Goal: Navigation & Orientation: Go to known website

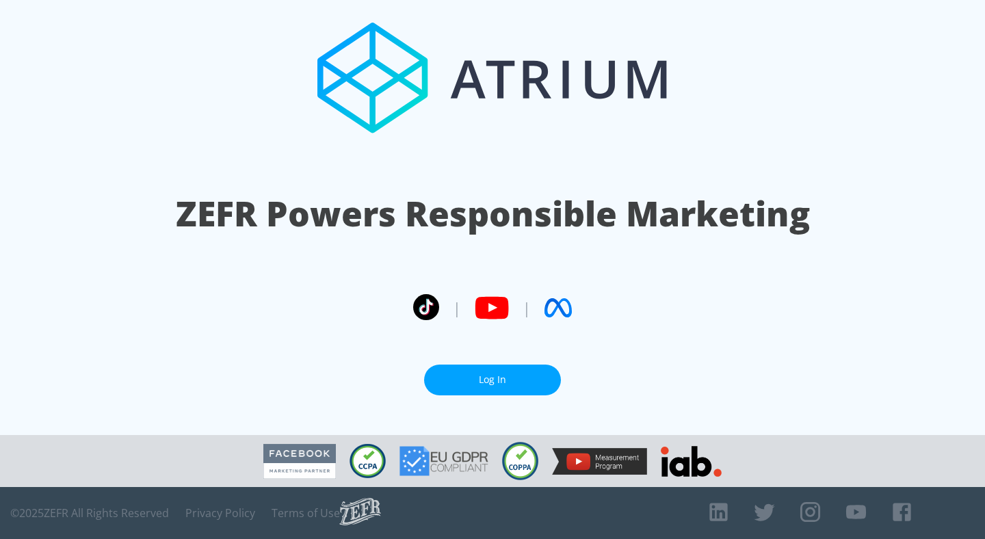
click at [492, 300] on icon at bounding box center [492, 307] width 14 height 15
click at [484, 381] on link "Log In" at bounding box center [492, 379] width 137 height 31
drag, startPoint x: 504, startPoint y: 371, endPoint x: 504, endPoint y: 381, distance: 9.6
click at [504, 371] on link "Log In" at bounding box center [492, 379] width 137 height 31
click at [533, 390] on section "ZEFR Powers Responsible Marketing | | Log In" at bounding box center [492, 217] width 985 height 435
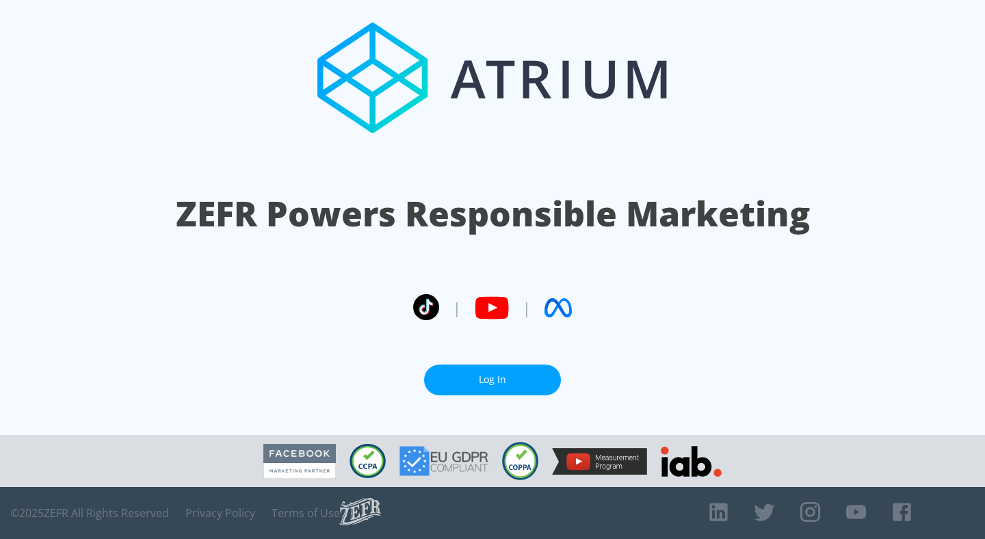
click at [530, 384] on link "Log In" at bounding box center [492, 379] width 137 height 31
click at [512, 371] on link "Log In" at bounding box center [492, 379] width 137 height 31
